Goal: Transaction & Acquisition: Subscribe to service/newsletter

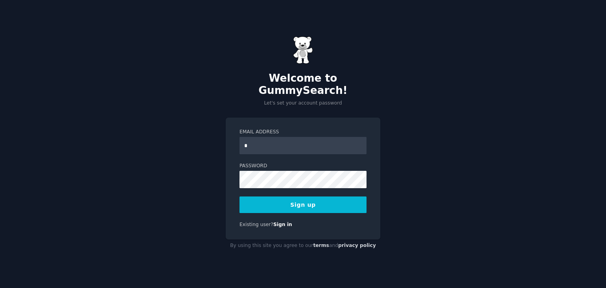
type input "**********"
click at [328, 198] on button "Sign up" at bounding box center [302, 204] width 127 height 17
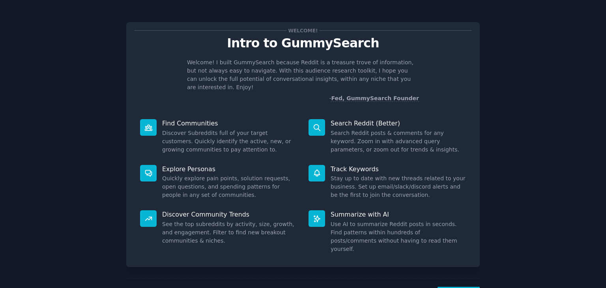
click at [511, 109] on div "Welcome! Intro to GummySearch Welcome! I built GummySearch because Reddit is a …" at bounding box center [303, 162] width 584 height 303
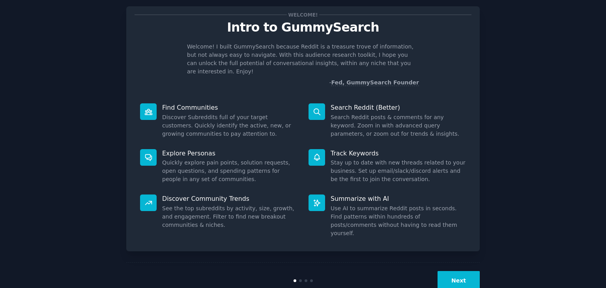
scroll to position [21, 0]
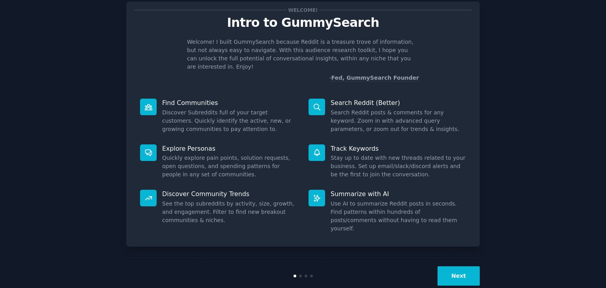
click at [448, 266] on button "Next" at bounding box center [458, 275] width 42 height 19
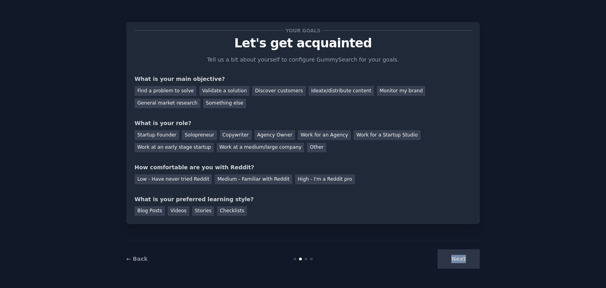
click at [448, 256] on div "Next" at bounding box center [421, 258] width 118 height 19
click at [372, 235] on div "Your goals Let's get acquainted Tell us a bit about yourself to configure Gummy…" at bounding box center [302, 144] width 353 height 266
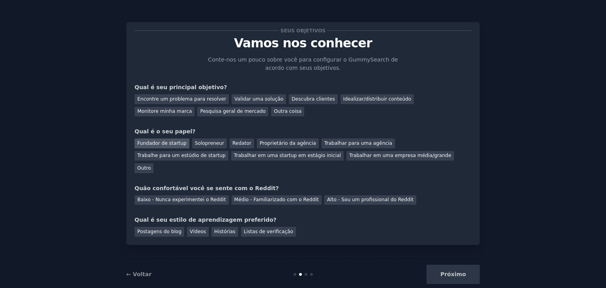
click at [173, 143] on font "Fundador de startup" at bounding box center [161, 143] width 49 height 6
click at [261, 144] on font "Proprietário da agência" at bounding box center [287, 143] width 56 height 6
click at [255, 119] on div "Seus objetivos Vamos nos conhecer Conte-nos um pouco sobre você para configurar…" at bounding box center [302, 133] width 337 height 206
click at [284, 147] on div "Proprietário da agência" at bounding box center [288, 143] width 62 height 10
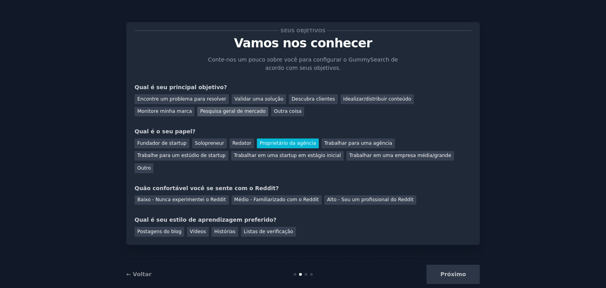
click at [200, 113] on font "Pesquisa geral de mercado" at bounding box center [232, 111] width 65 height 6
click at [246, 101] on font "Validar uma solução" at bounding box center [258, 99] width 49 height 6
click at [250, 109] on div "Encontre um problema para resolver Validar uma solução Descubra clientes Ideali…" at bounding box center [302, 103] width 337 height 25
click at [200, 111] on font "Pesquisa geral de mercado" at bounding box center [232, 111] width 65 height 6
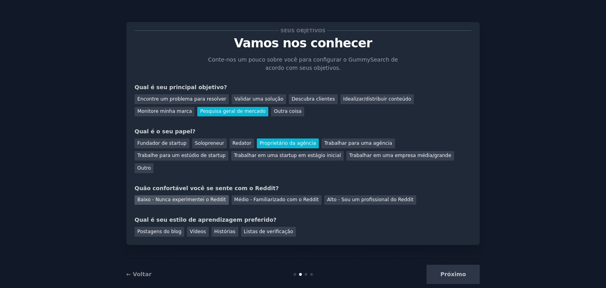
click at [199, 197] on font "Baixo - Nunca experimentei o Reddit" at bounding box center [181, 200] width 89 height 6
click at [171, 229] on font "Postagens do blog" at bounding box center [159, 232] width 44 height 6
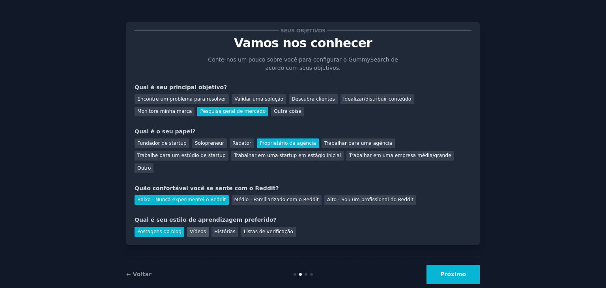
click at [190, 229] on font "Vídeos" at bounding box center [198, 232] width 16 height 6
click at [219, 227] on div "Histórias" at bounding box center [224, 232] width 27 height 10
click at [159, 229] on font "Postagens do blog" at bounding box center [159, 232] width 44 height 6
click at [470, 267] on button "Próximo" at bounding box center [452, 274] width 53 height 19
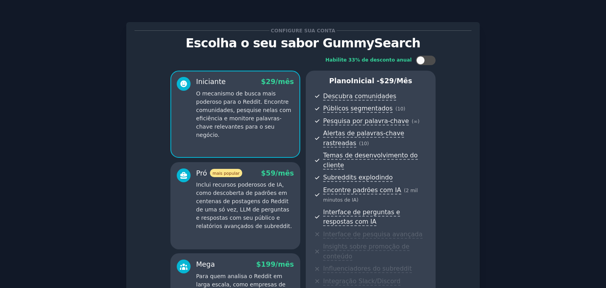
click at [547, 119] on div "Configure sua conta Escolha o seu sabor GummySearch Habilite 33% de desconto an…" at bounding box center [303, 208] width 584 height 394
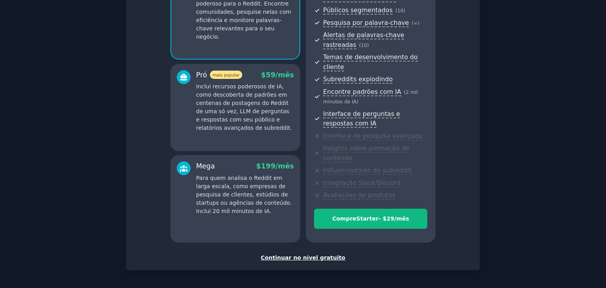
scroll to position [118, 0]
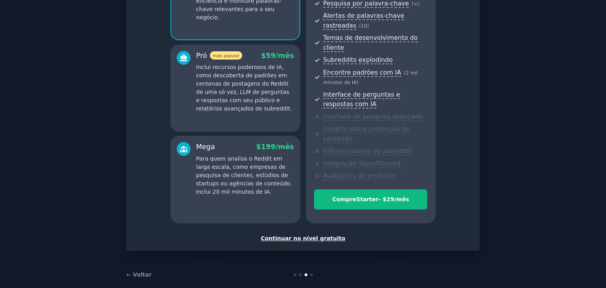
click at [328, 235] on font "Continuar no nível gratuito" at bounding box center [303, 238] width 84 height 6
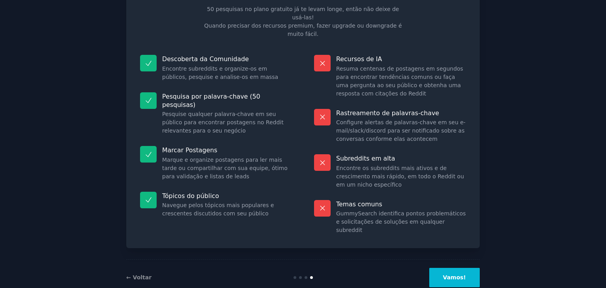
scroll to position [52, 0]
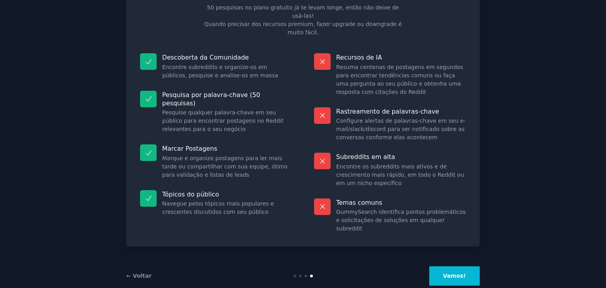
click at [450, 266] on button "Vamos!" at bounding box center [454, 275] width 50 height 19
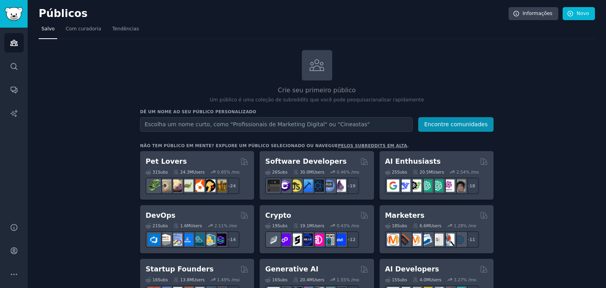
click at [177, 63] on div "Crie seu primeiro público Um público é uma coleção de subreddits que você pode …" at bounding box center [316, 77] width 353 height 54
click at [91, 33] on link "Com curadoria" at bounding box center [83, 31] width 41 height 16
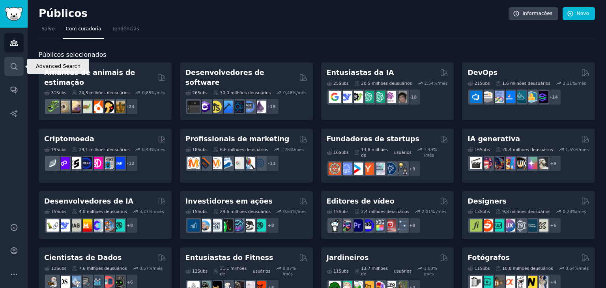
click at [13, 70] on link "Procurar" at bounding box center [13, 66] width 19 height 19
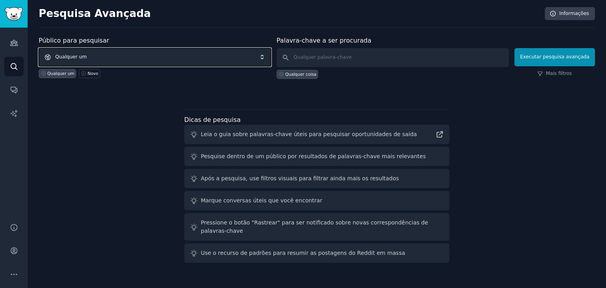
click at [121, 58] on span "Qualquer um" at bounding box center [155, 57] width 232 height 18
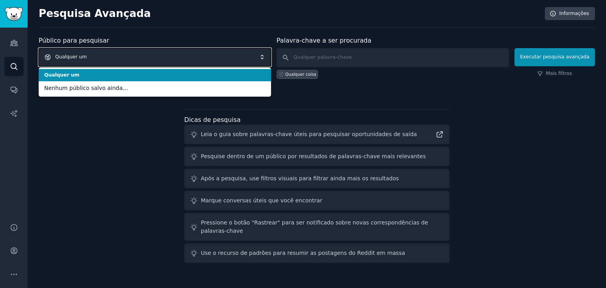
click at [121, 58] on span "Qualquer um" at bounding box center [155, 57] width 232 height 18
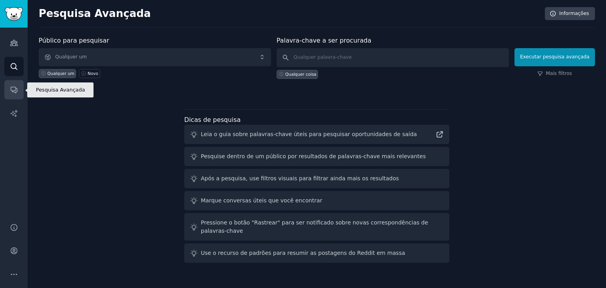
click at [14, 94] on link "Conversas" at bounding box center [13, 89] width 19 height 19
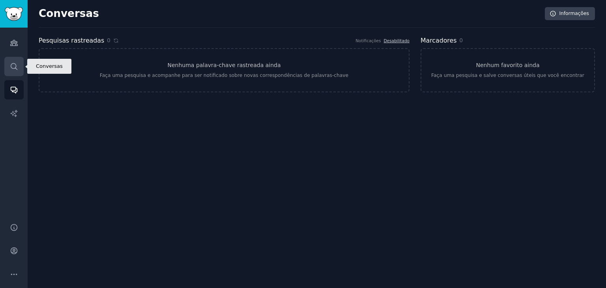
click at [19, 71] on link "Procurar" at bounding box center [13, 66] width 19 height 19
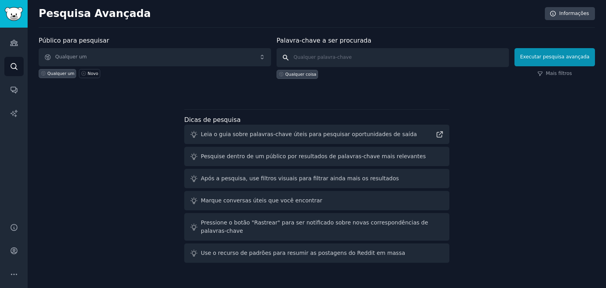
click at [334, 52] on input "text" at bounding box center [392, 57] width 232 height 19
